Goal: Communication & Community: Answer question/provide support

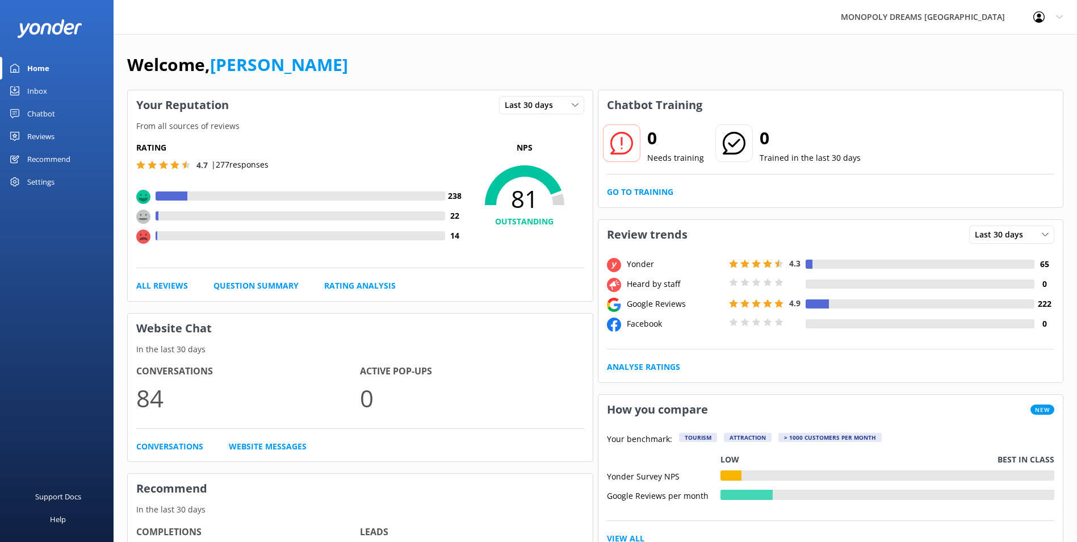
click at [47, 91] on link "Inbox" at bounding box center [57, 91] width 114 height 23
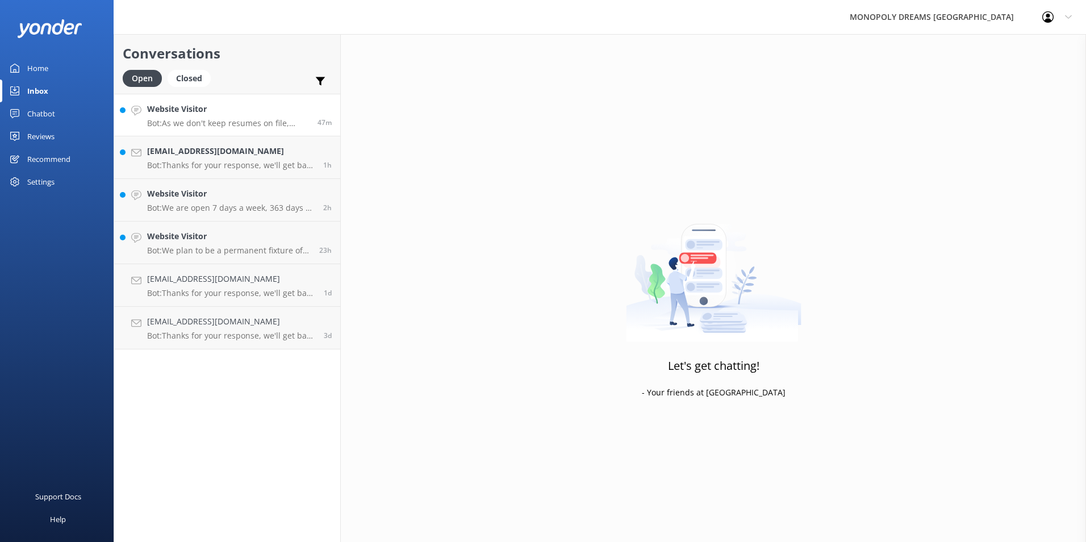
click at [229, 126] on p "Bot: As we don't keep resumes on file, please check our website for the latest …" at bounding box center [228, 123] width 162 height 10
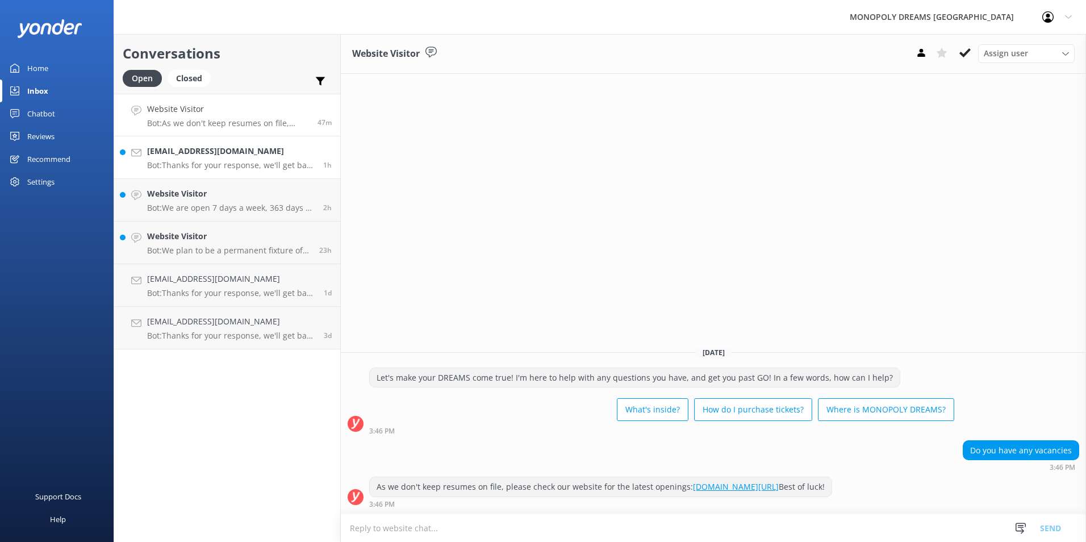
click at [236, 157] on h4 "office@stpeterahc.catholic.edu.au" at bounding box center [231, 151] width 168 height 12
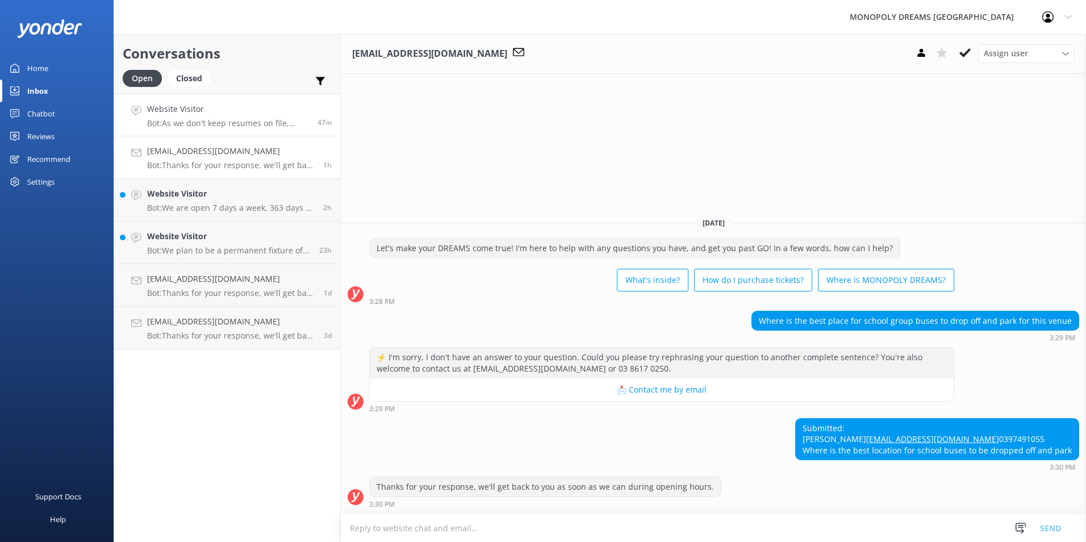
click at [222, 108] on h4 "Website Visitor" at bounding box center [228, 109] width 162 height 12
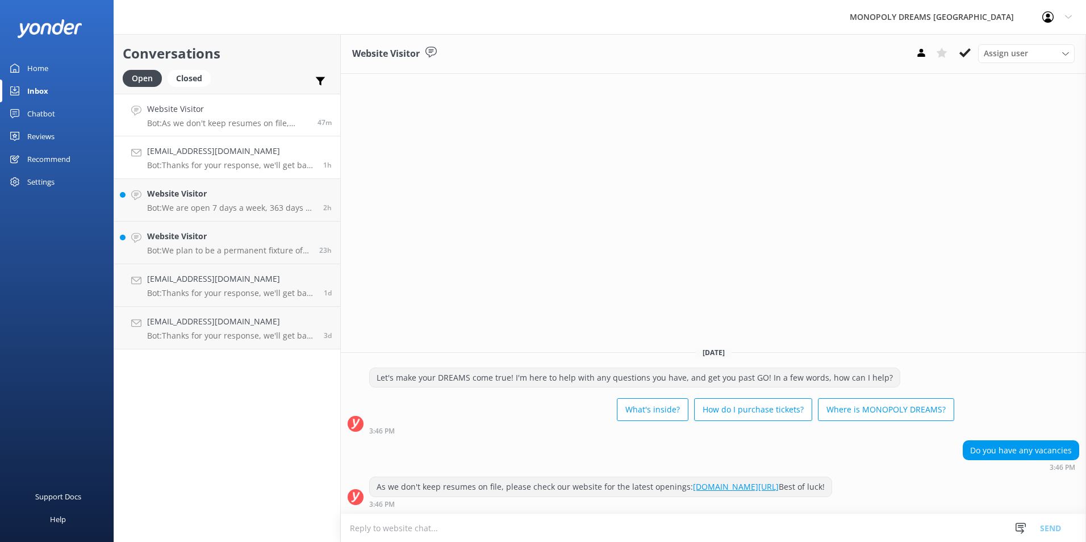
click at [243, 143] on link "office@stpeterahc.catholic.edu.au Bot: Thanks for your response, we'll get back…" at bounding box center [227, 157] width 226 height 43
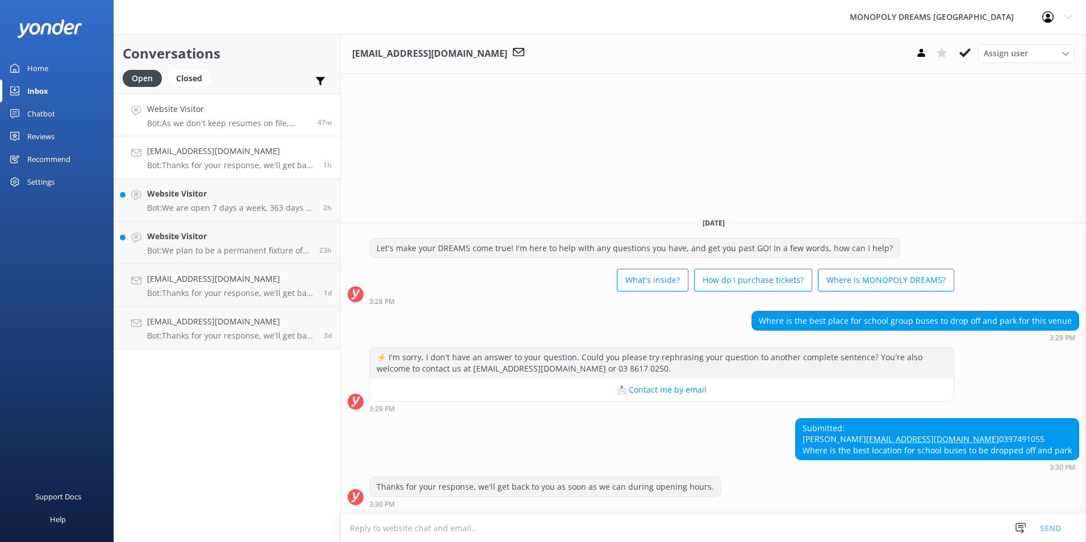
click at [244, 112] on h4 "Website Visitor" at bounding box center [228, 109] width 162 height 12
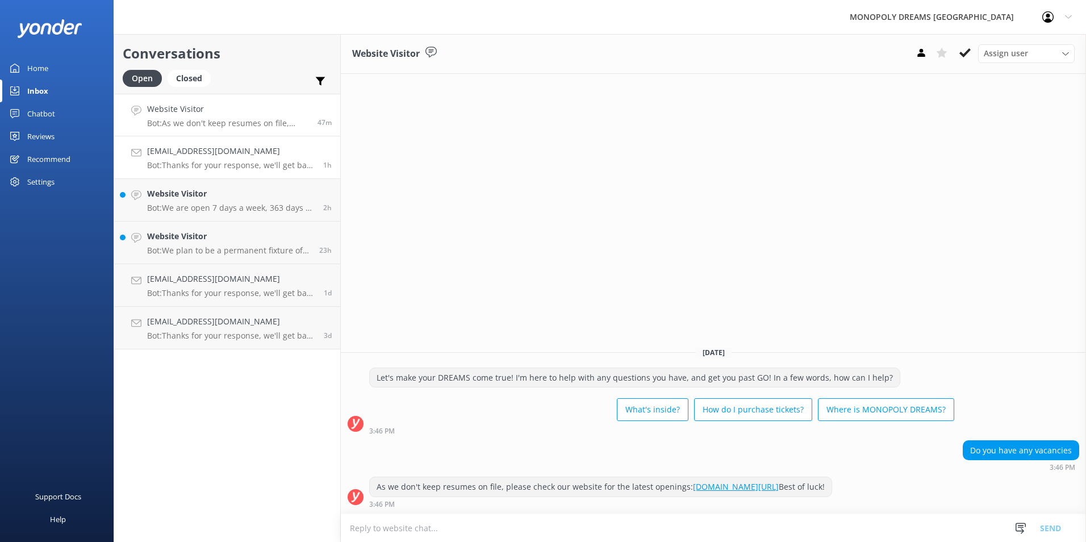
click at [266, 157] on h4 "office@stpeterahc.catholic.edu.au" at bounding box center [231, 151] width 168 height 12
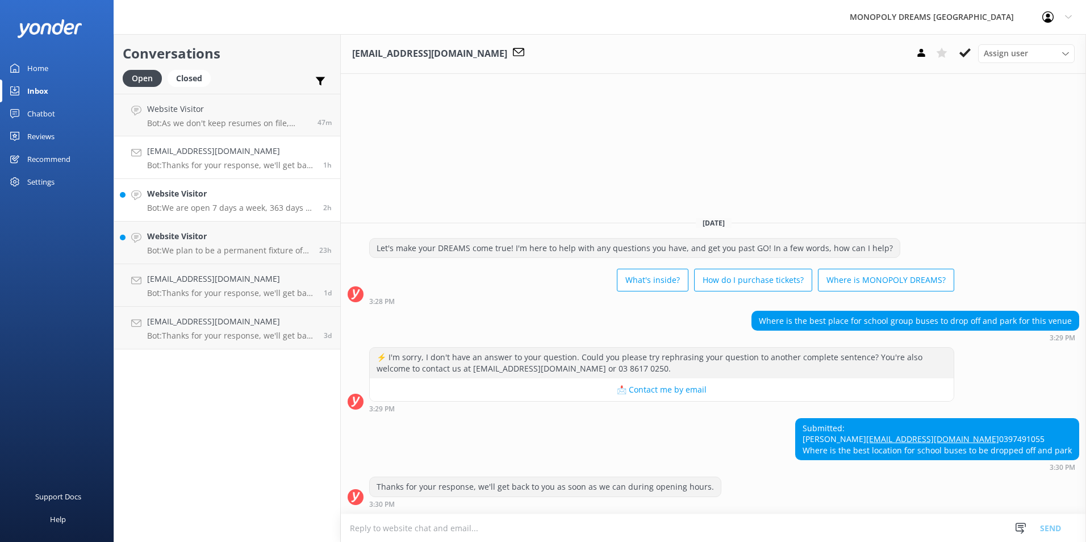
click at [235, 192] on h4 "Website Visitor" at bounding box center [231, 193] width 168 height 12
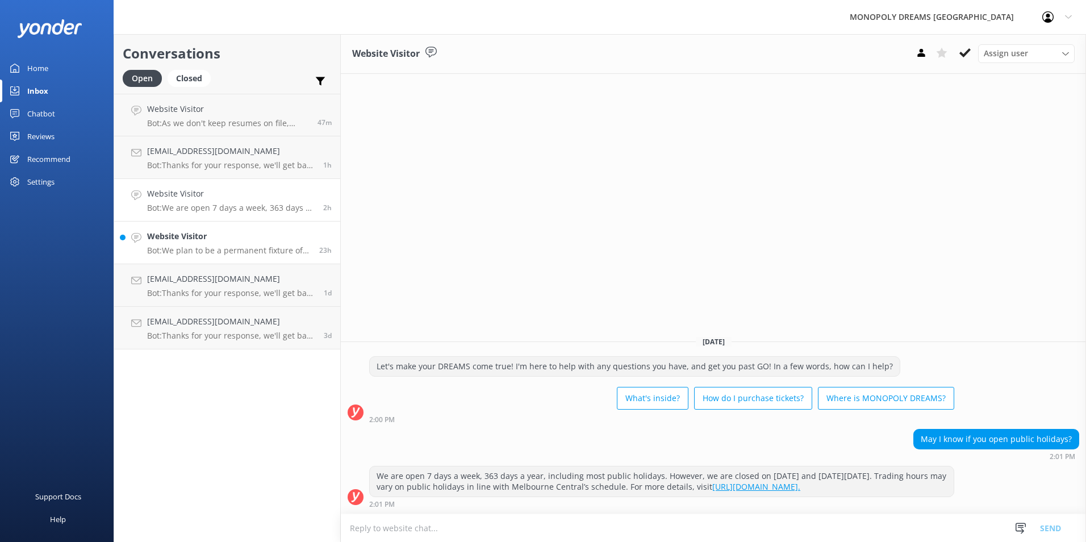
click at [253, 260] on link "Website Visitor Bot: We plan to be a permanent fixture of Melbourne Central - h…" at bounding box center [227, 242] width 226 height 43
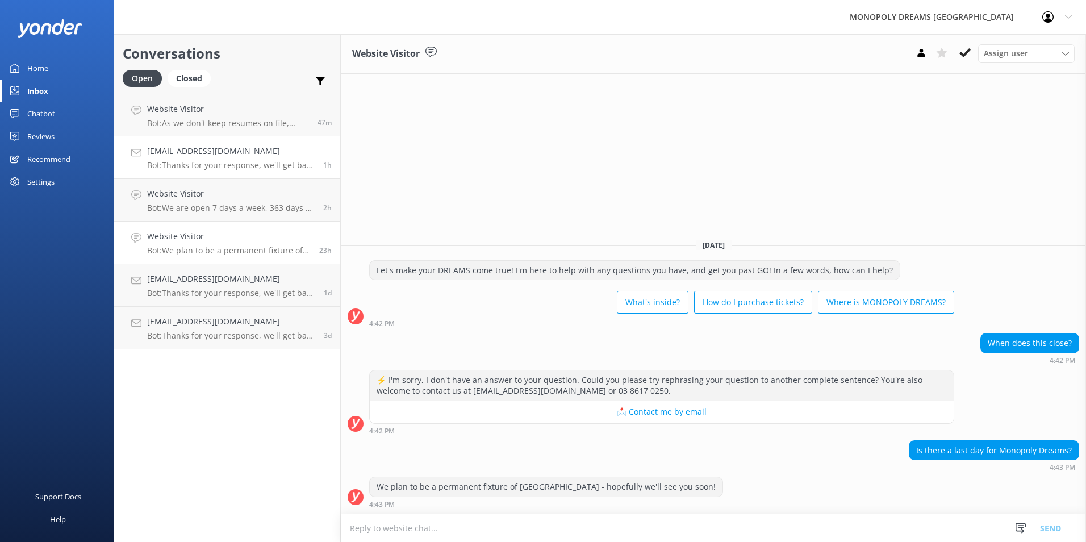
click at [278, 165] on p "Bot: Thanks for your response, we'll get back to you as soon as we can during o…" at bounding box center [231, 165] width 168 height 10
